Goal: Find specific page/section: Find specific page/section

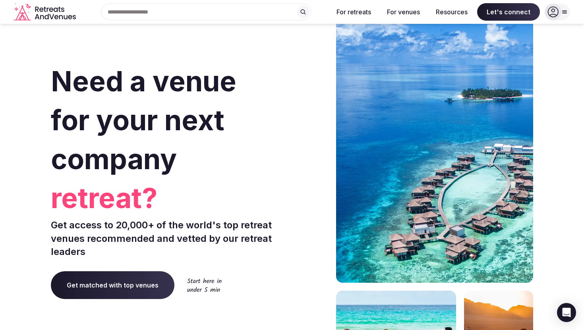
click at [179, 14] on div "Search Popular Destinations [GEOGRAPHIC_DATA], [GEOGRAPHIC_DATA] [GEOGRAPHIC_DA…" at bounding box center [203, 12] width 248 height 17
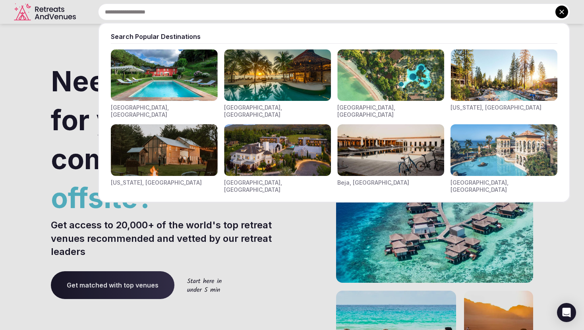
click at [164, 71] on img "Visit venues for Toscana, Italy" at bounding box center [164, 75] width 107 height 52
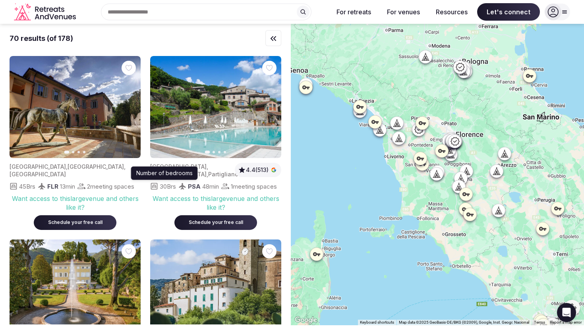
click at [273, 39] on icon "button" at bounding box center [273, 39] width 5 height 4
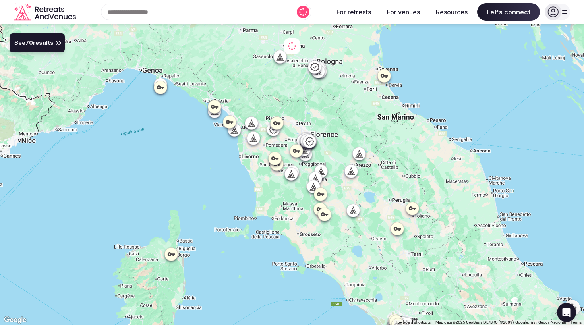
click at [50, 46] on span "See 70 results" at bounding box center [33, 43] width 39 height 9
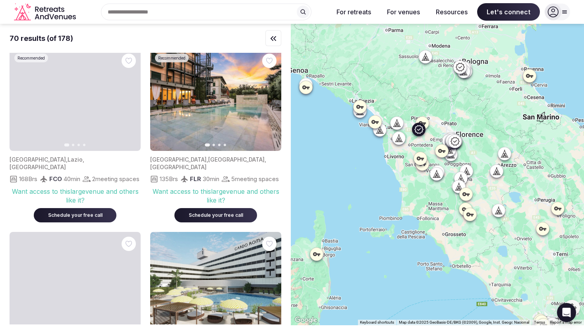
scroll to position [577, 0]
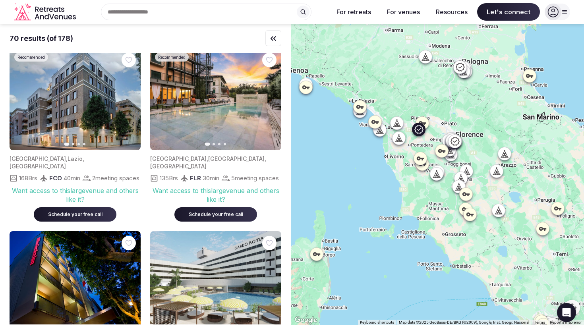
click at [270, 98] on icon "button" at bounding box center [270, 99] width 6 height 6
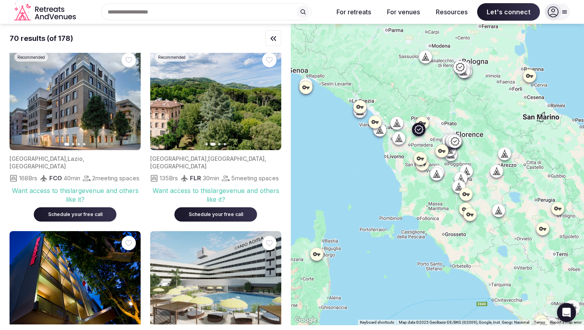
click at [270, 99] on icon "button" at bounding box center [270, 99] width 3 height 6
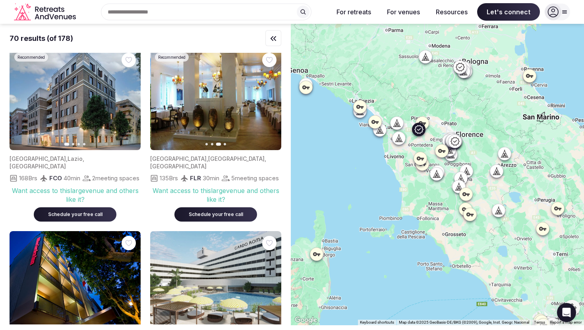
click at [270, 99] on icon "button" at bounding box center [270, 99] width 3 height 6
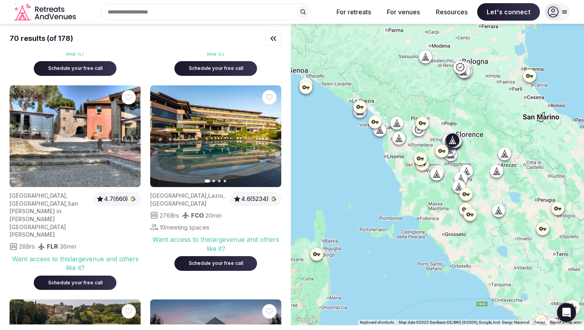
scroll to position [2060, 0]
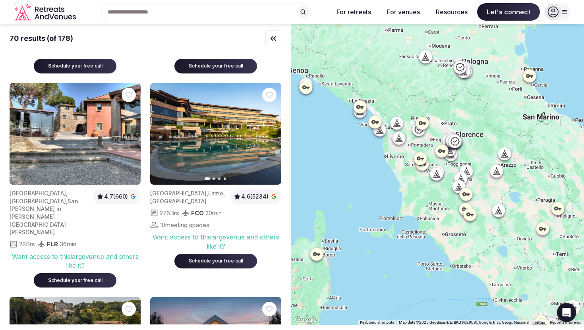
click at [272, 137] on icon "button" at bounding box center [270, 134] width 6 height 6
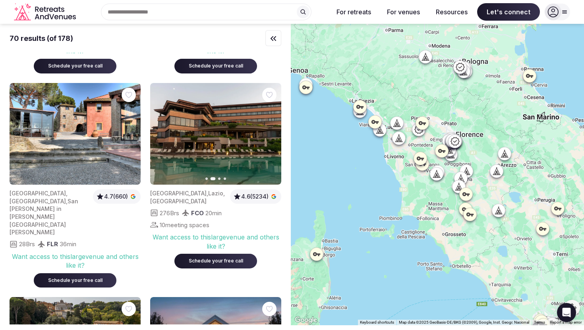
click at [272, 137] on icon "button" at bounding box center [270, 134] width 6 height 6
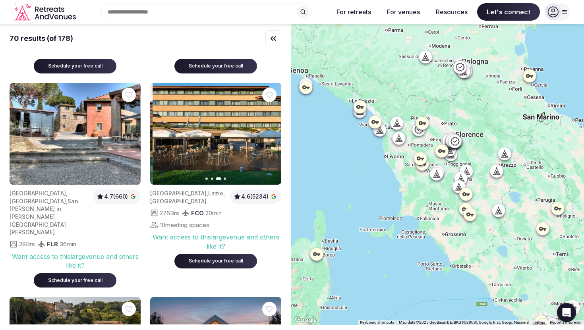
click at [272, 137] on icon "button" at bounding box center [270, 134] width 6 height 6
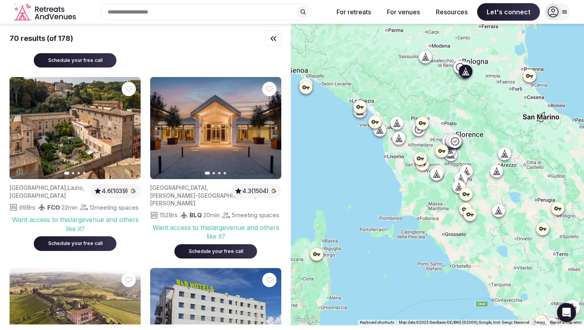
scroll to position [2280, 0]
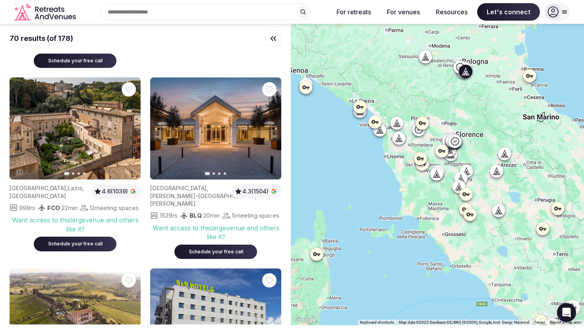
click at [268, 132] on icon "button" at bounding box center [270, 128] width 6 height 6
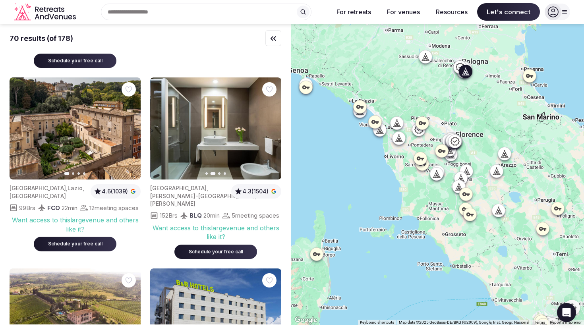
click at [268, 132] on icon "button" at bounding box center [270, 128] width 6 height 6
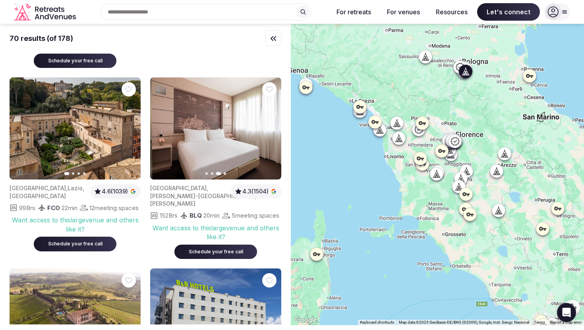
click at [268, 132] on icon "button" at bounding box center [270, 128] width 6 height 6
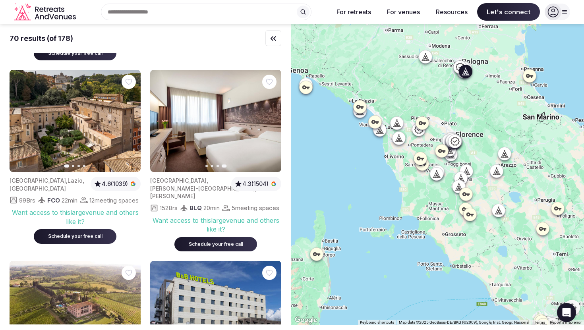
scroll to position [2287, 0]
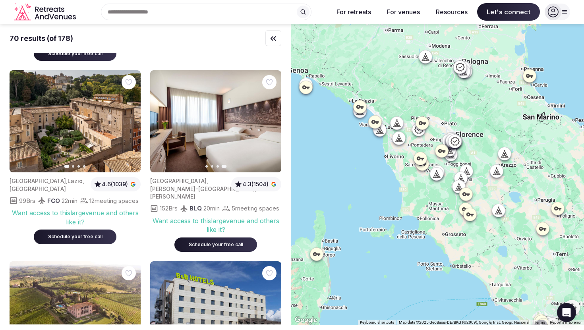
click at [130, 125] on icon "button" at bounding box center [129, 121] width 6 height 6
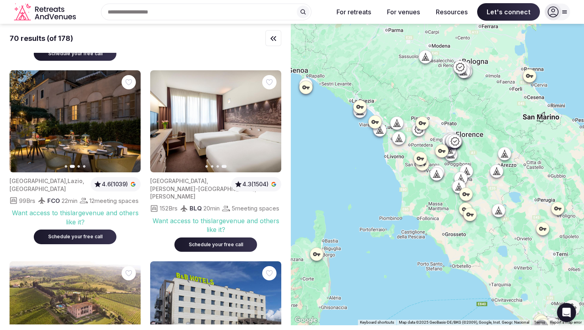
click at [130, 125] on icon "button" at bounding box center [129, 121] width 6 height 6
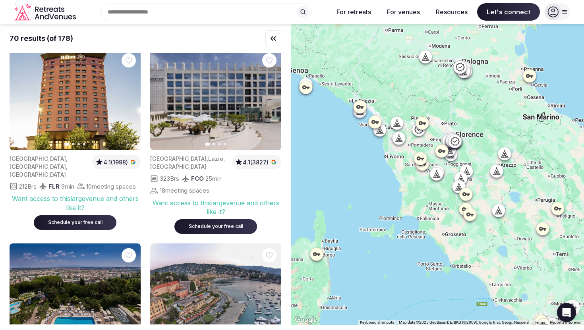
scroll to position [3060, 0]
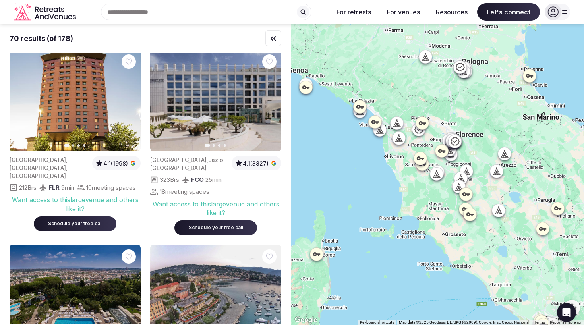
click at [269, 104] on icon "button" at bounding box center [270, 100] width 6 height 6
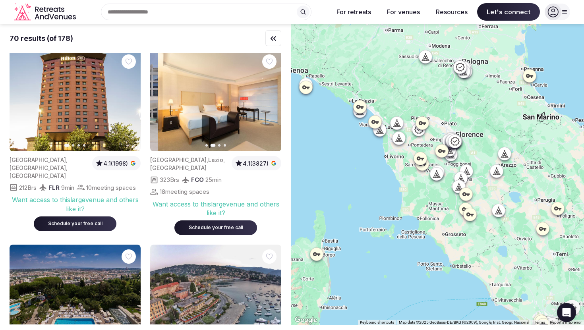
click at [269, 104] on icon "button" at bounding box center [270, 100] width 6 height 6
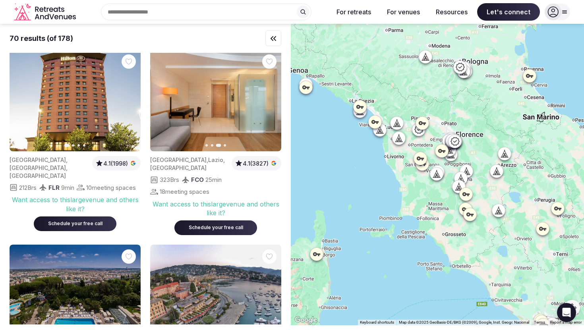
click at [269, 104] on icon "button" at bounding box center [270, 100] width 6 height 6
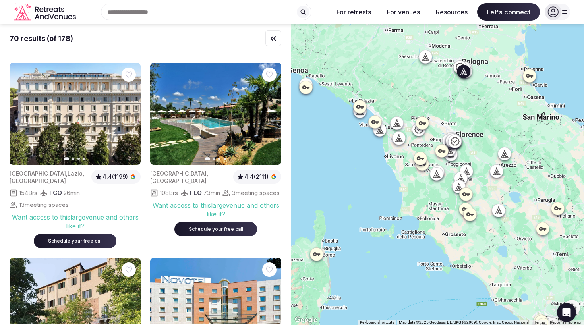
scroll to position [4372, 0]
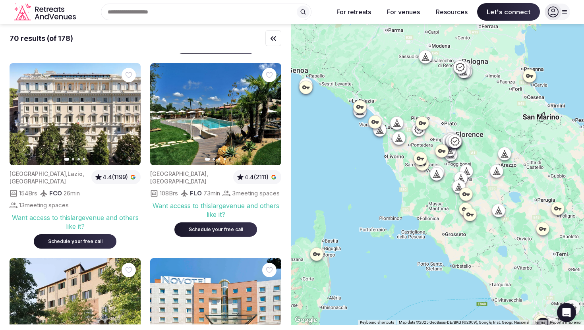
click at [129, 117] on icon "button" at bounding box center [129, 114] width 3 height 6
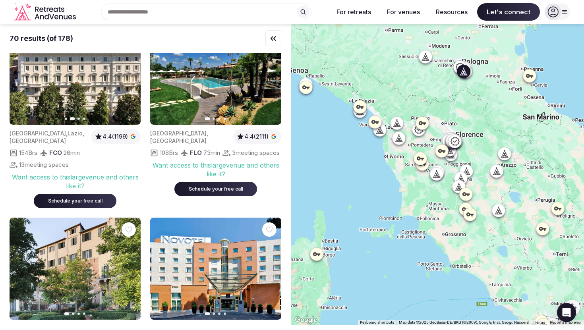
scroll to position [4409, 0]
